Goal: Find specific page/section: Find specific page/section

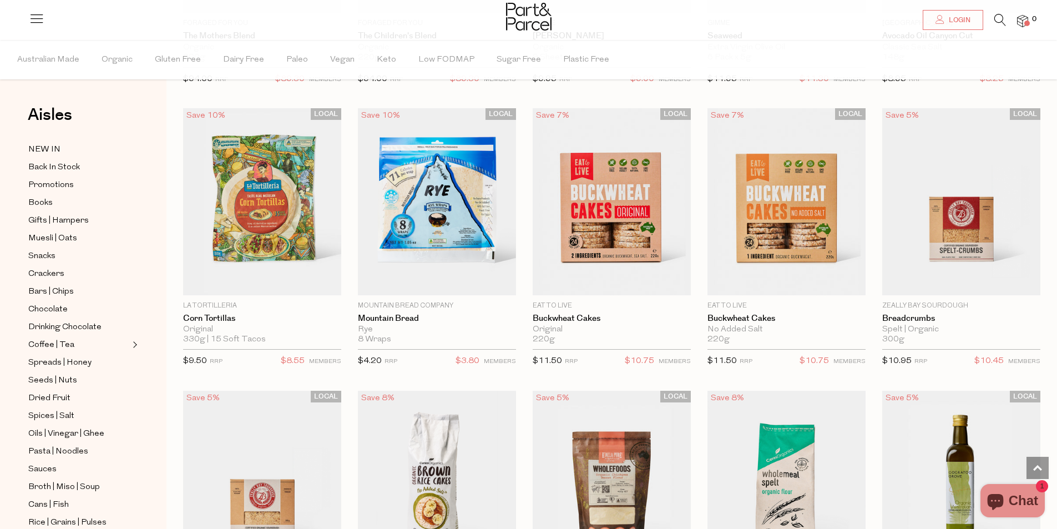
scroll to position [1276, 0]
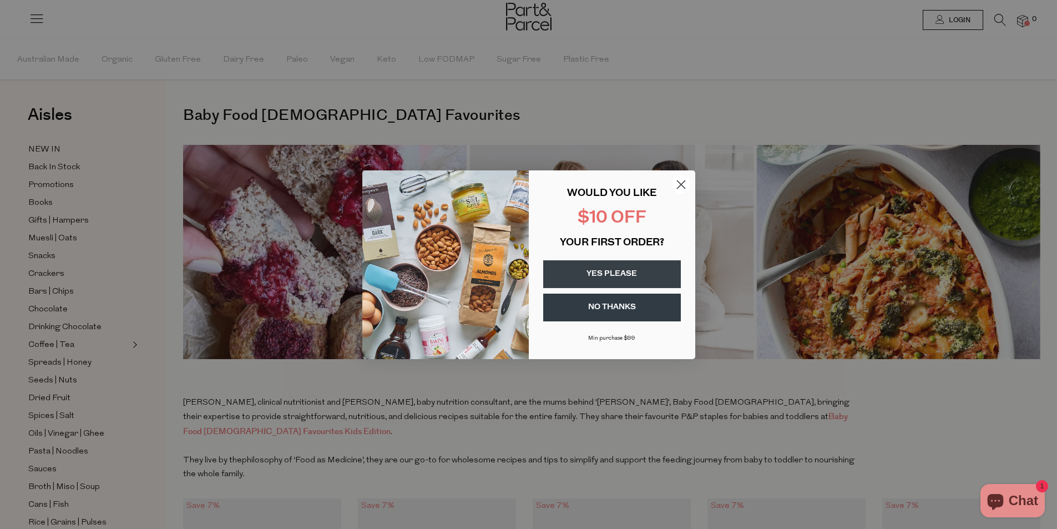
click at [680, 185] on icon "Close dialog" at bounding box center [681, 184] width 8 height 8
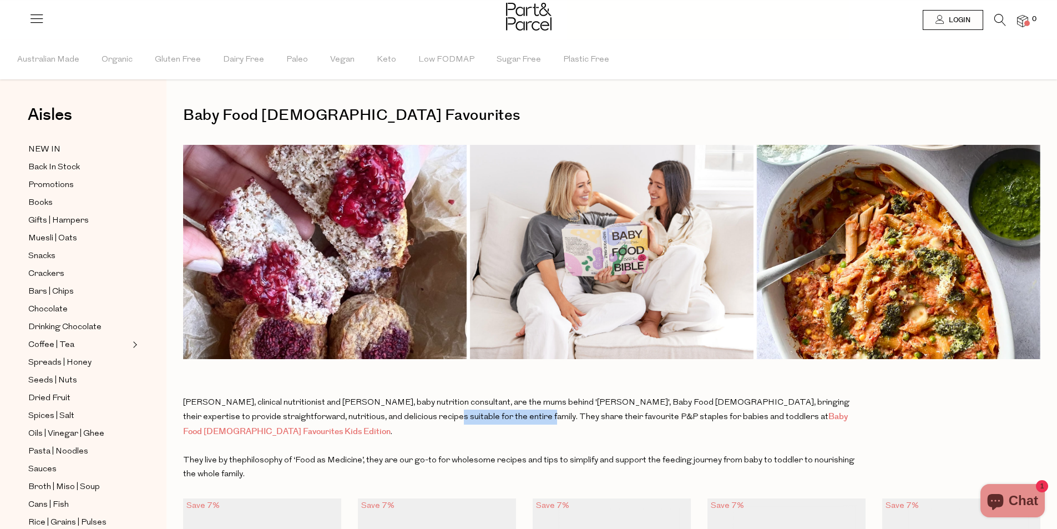
drag, startPoint x: 363, startPoint y: 418, endPoint x: 462, endPoint y: 423, distance: 98.9
click at [462, 423] on div "[PERSON_NAME], clinical nutritionist and [PERSON_NAME], baby nutrition consulta…" at bounding box center [523, 418] width 681 height 44
click at [507, 439] on div at bounding box center [523, 446] width 681 height 14
click at [641, 415] on link "Baby Food [DEMOGRAPHIC_DATA] Favourites Kids Edition" at bounding box center [515, 424] width 665 height 27
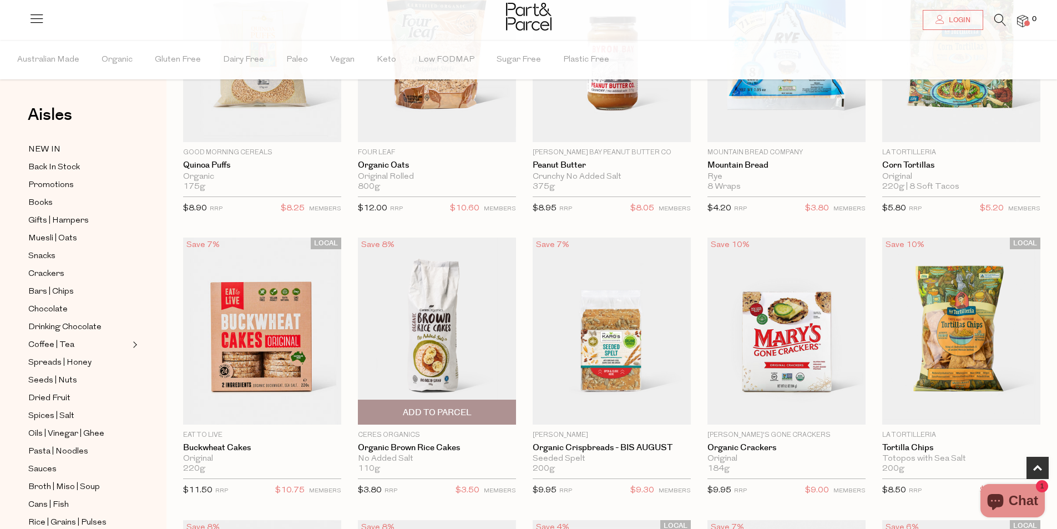
scroll to position [610, 0]
